Goal: Transaction & Acquisition: Purchase product/service

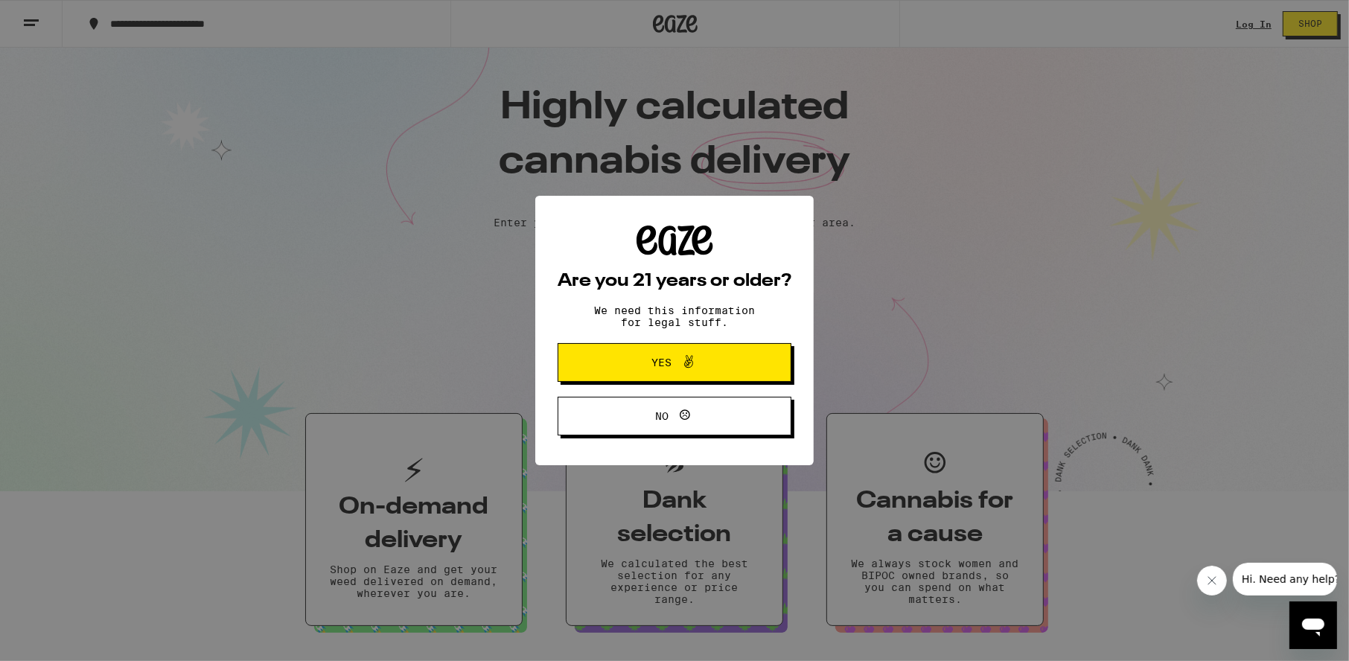
click at [677, 360] on span at bounding box center [684, 362] width 25 height 19
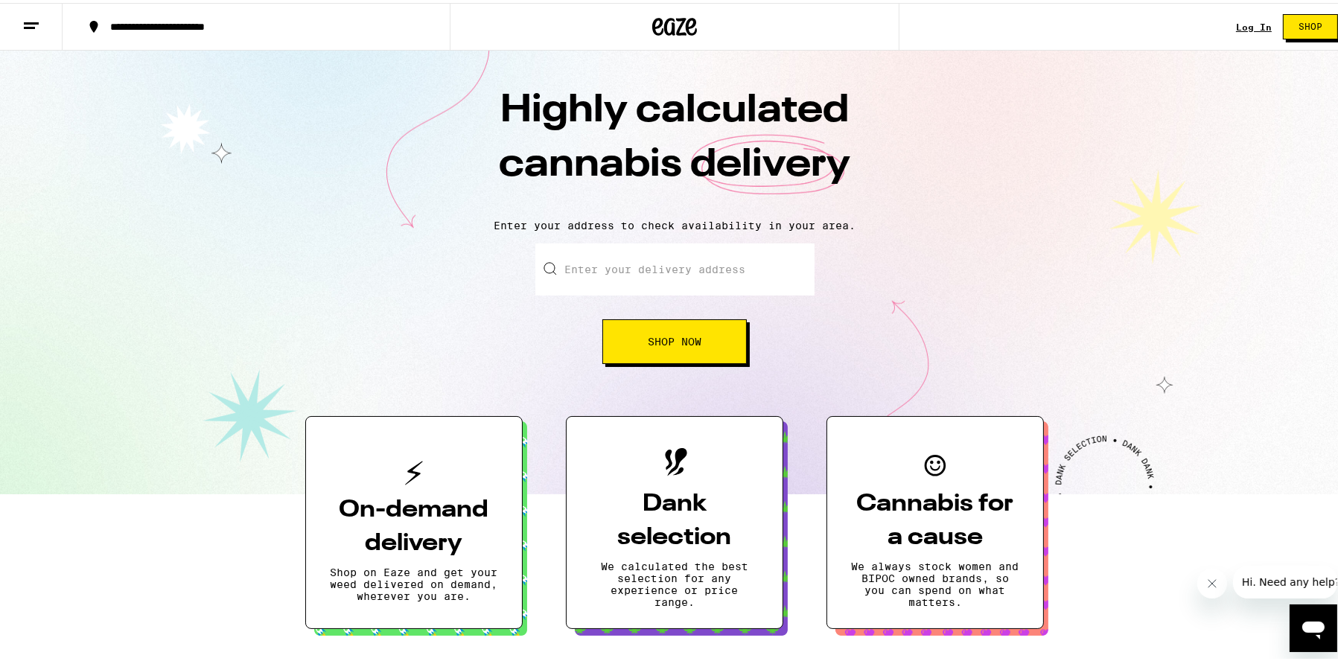
click at [1250, 25] on link "Log In" at bounding box center [1254, 24] width 36 height 10
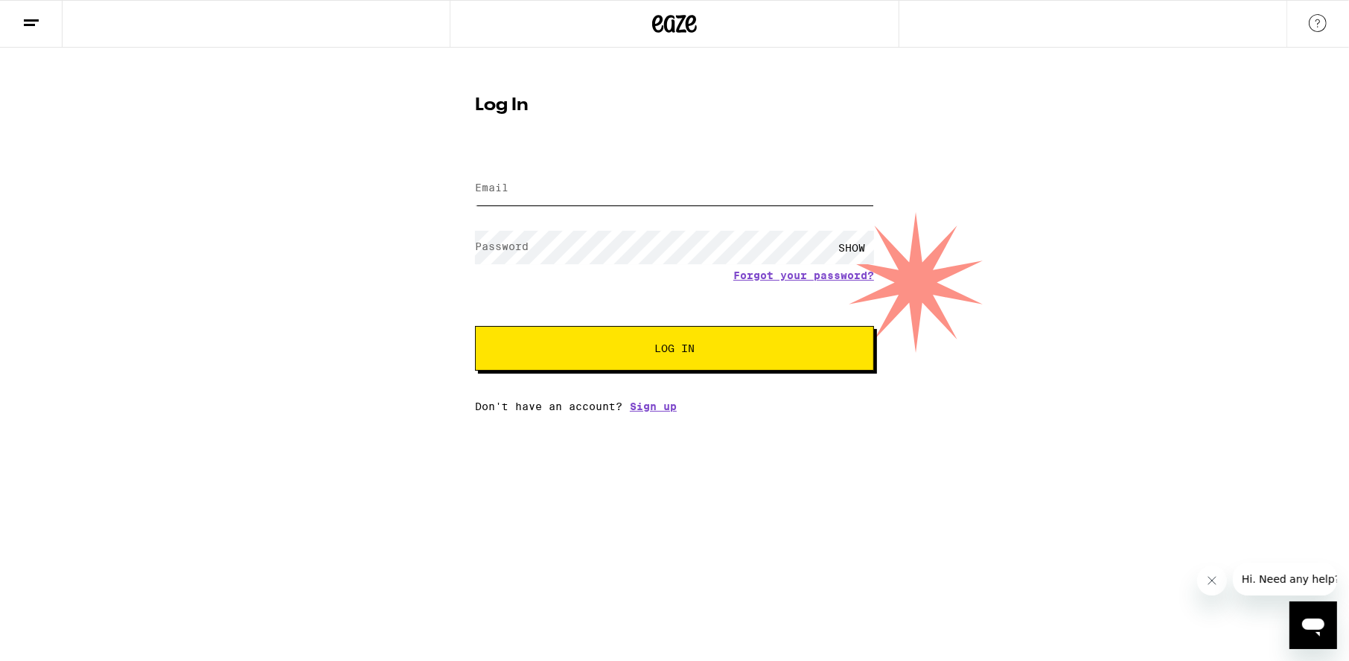
click at [535, 179] on input "Email" at bounding box center [674, 189] width 399 height 34
click at [524, 185] on input "Email" at bounding box center [674, 189] width 399 height 34
type input "[EMAIL_ADDRESS][DOMAIN_NAME]"
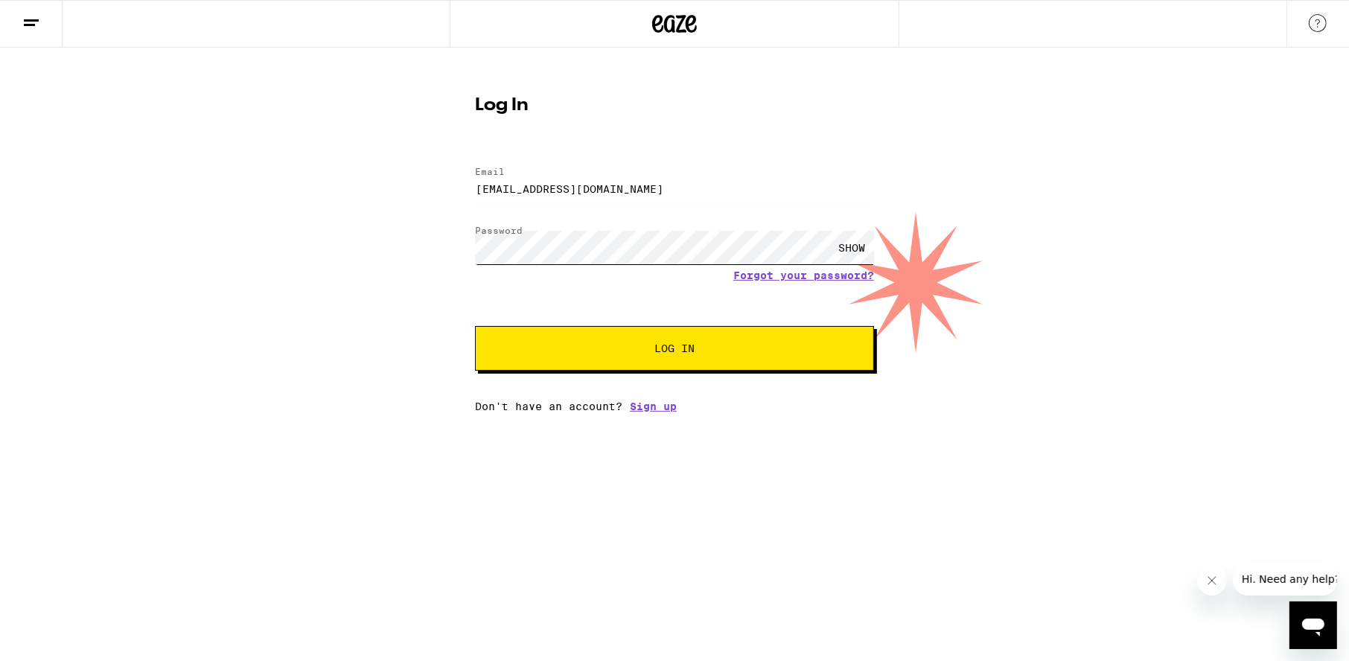
click at [475, 326] on button "Log In" at bounding box center [674, 348] width 399 height 45
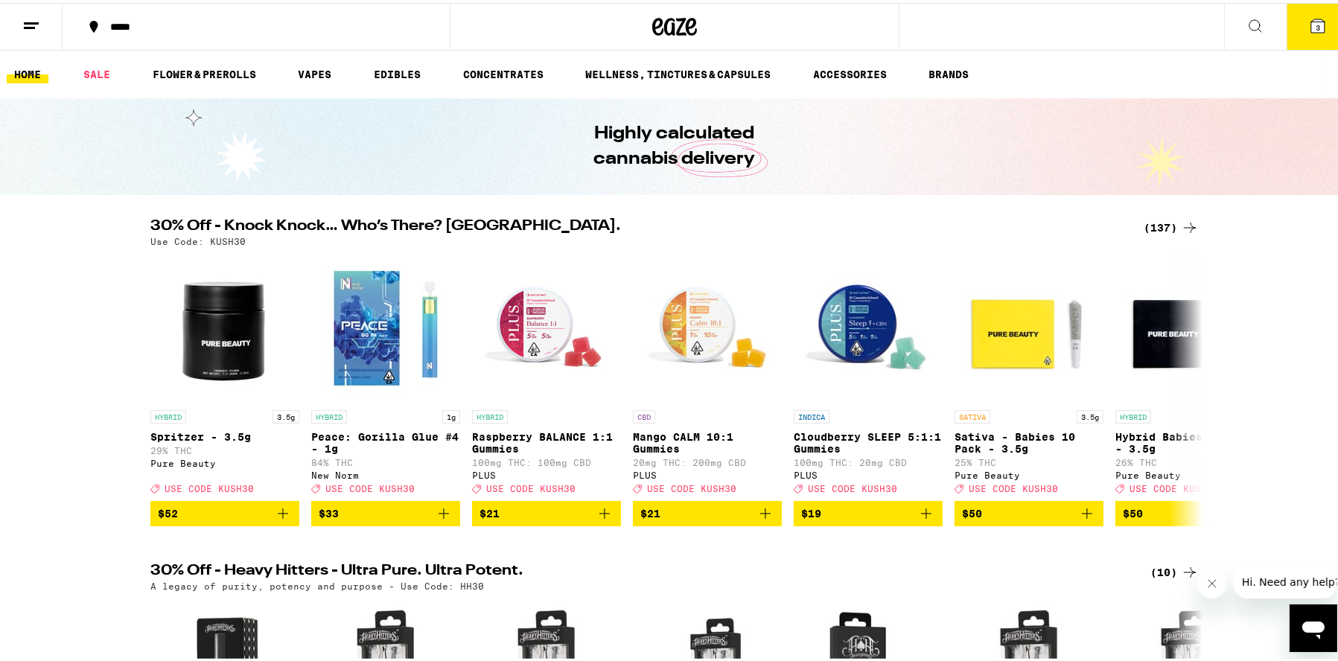
click at [33, 34] on button at bounding box center [31, 24] width 63 height 47
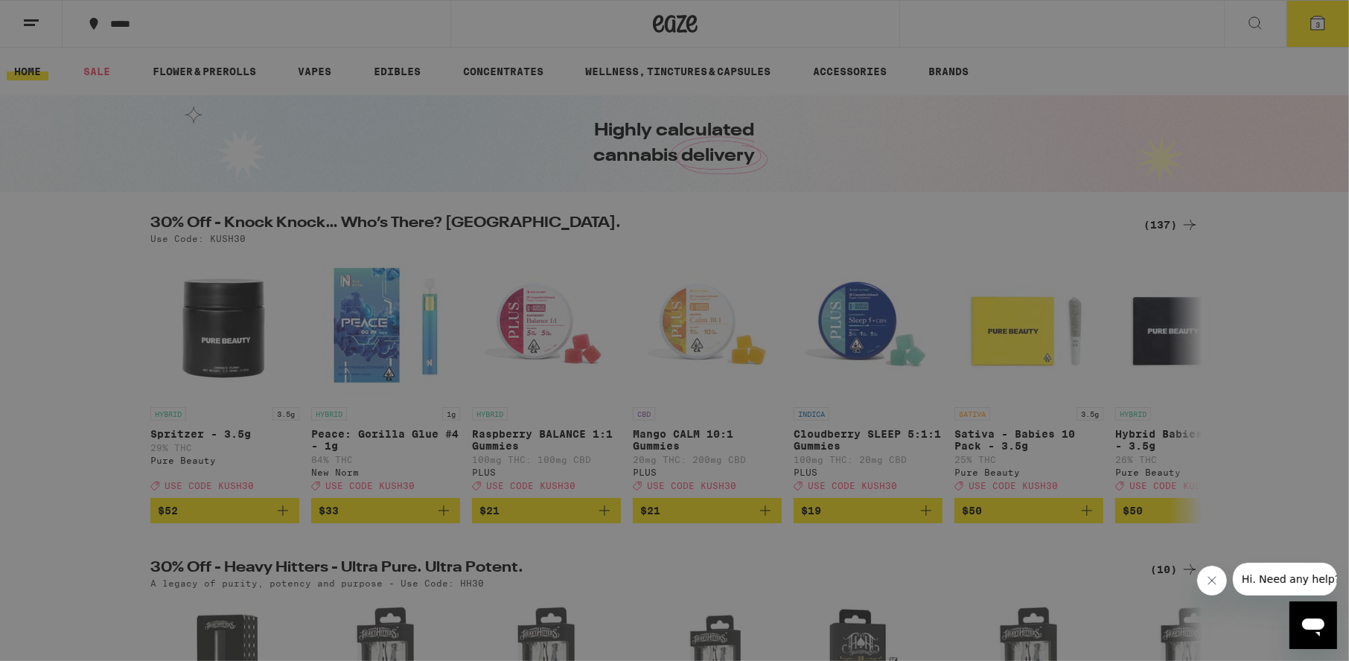
click at [136, 446] on link "Earn $ 40" at bounding box center [206, 441] width 261 height 18
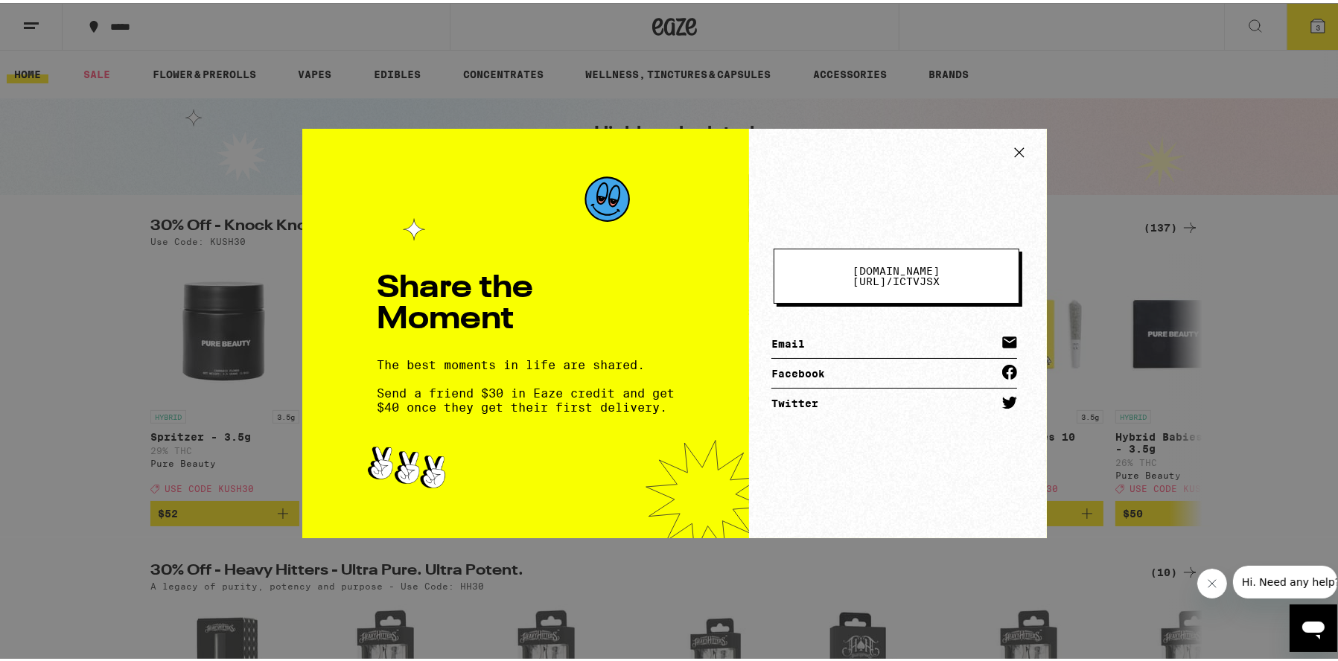
click at [863, 332] on link "Email" at bounding box center [895, 341] width 246 height 30
click at [1011, 144] on icon at bounding box center [1019, 150] width 22 height 22
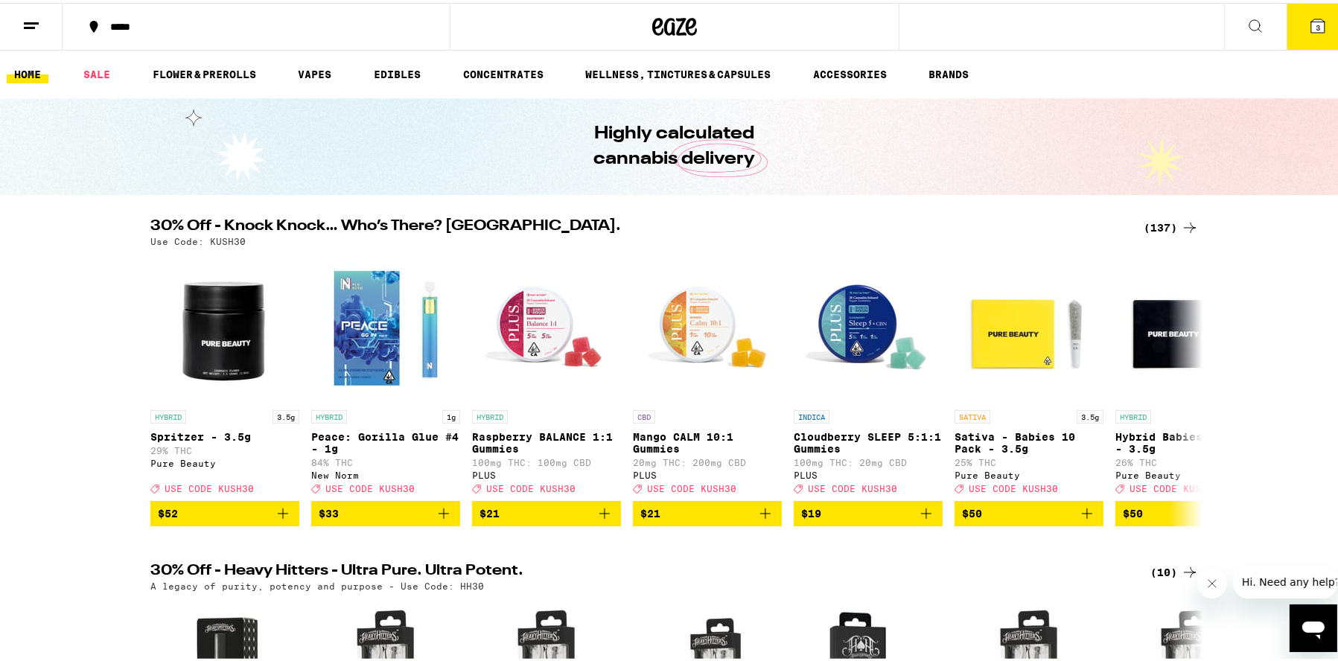
click at [1247, 19] on icon at bounding box center [1256, 23] width 18 height 18
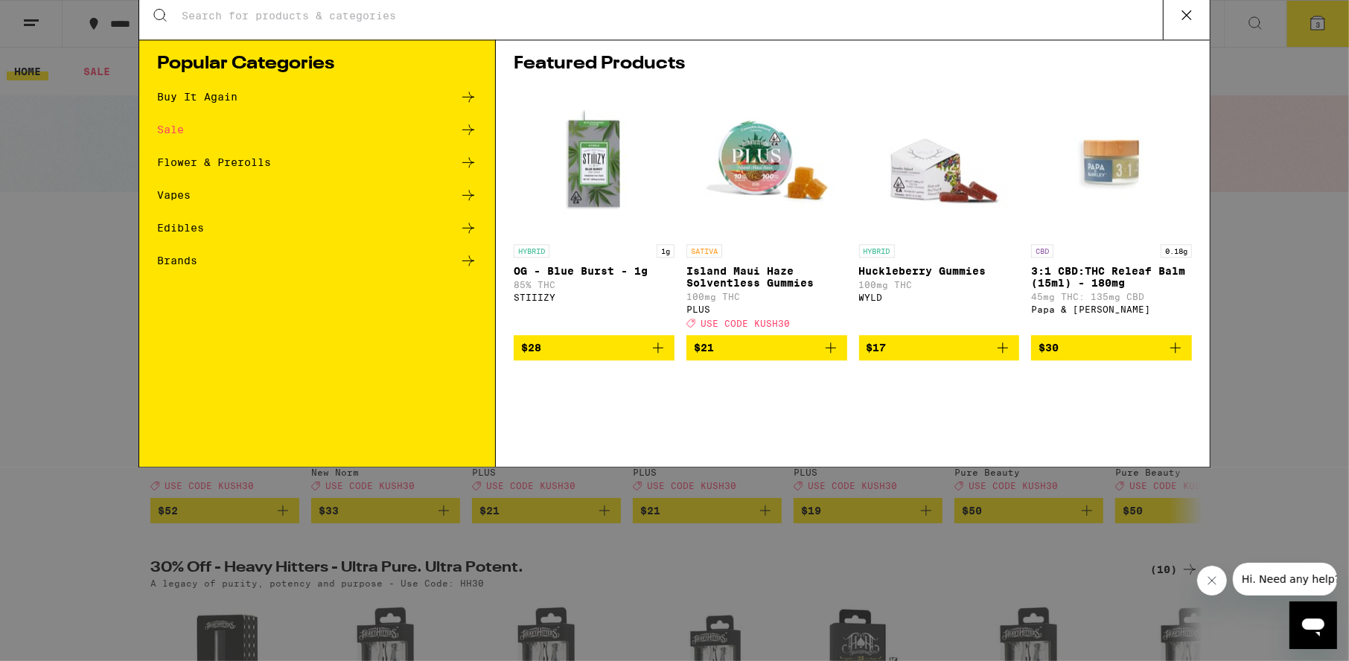
click at [190, 265] on div "Brands" at bounding box center [177, 269] width 40 height 10
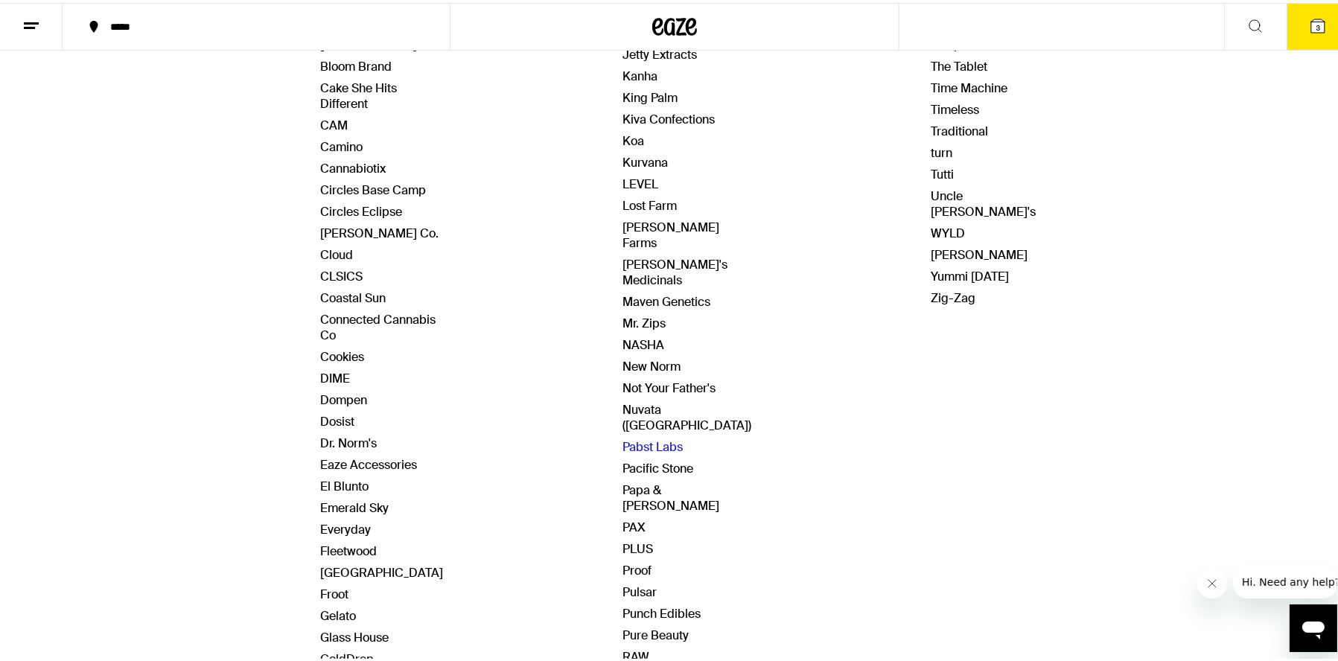
scroll to position [223, 0]
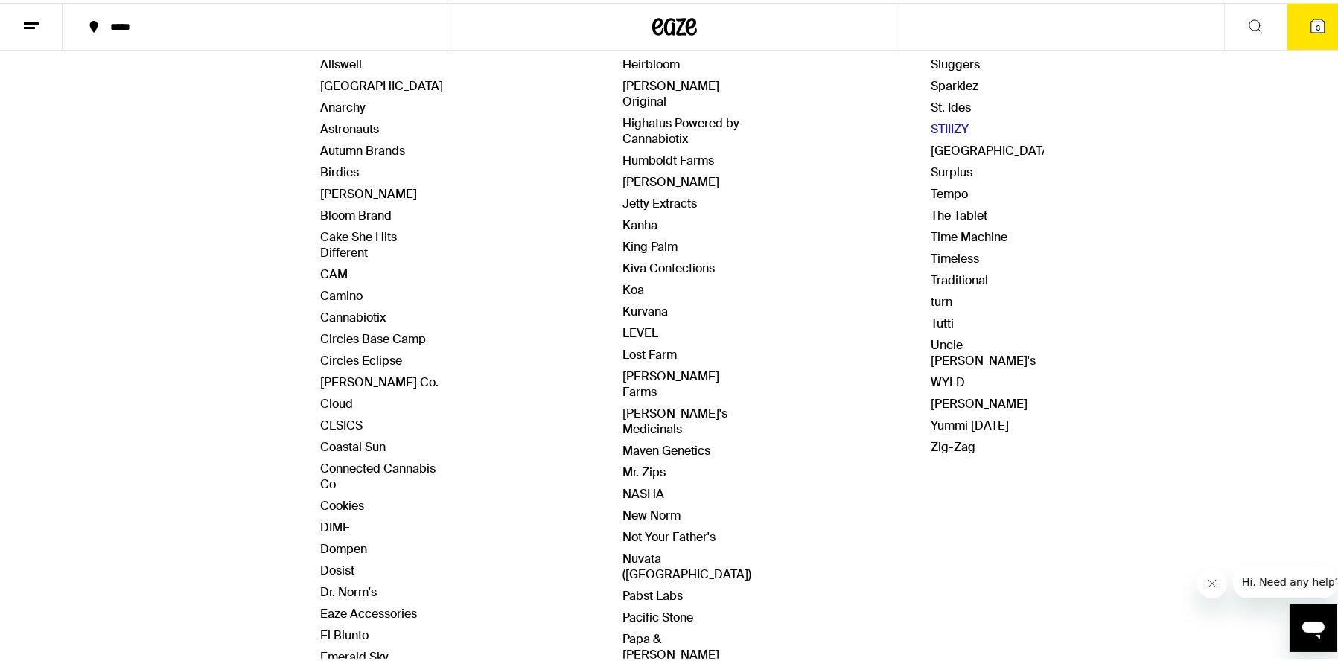
click at [939, 118] on link "STIIIZY" at bounding box center [950, 126] width 38 height 16
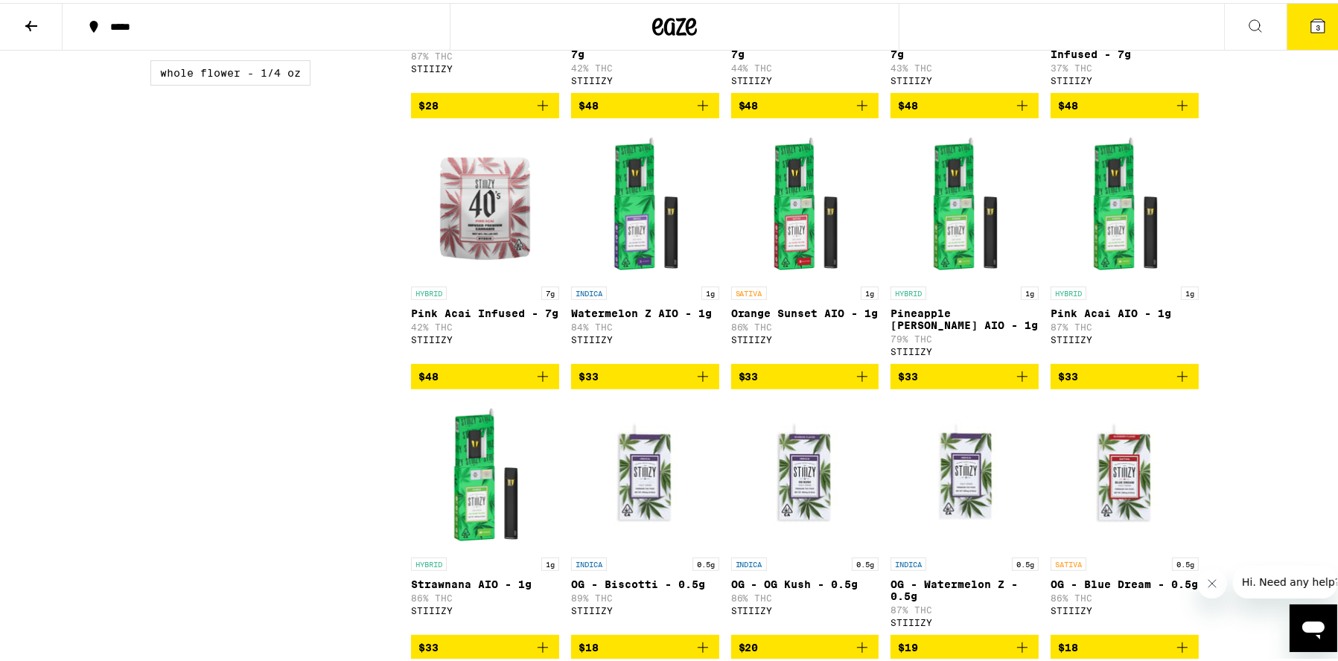
scroll to position [894, 0]
